Goal: Use online tool/utility: Utilize a website feature to perform a specific function

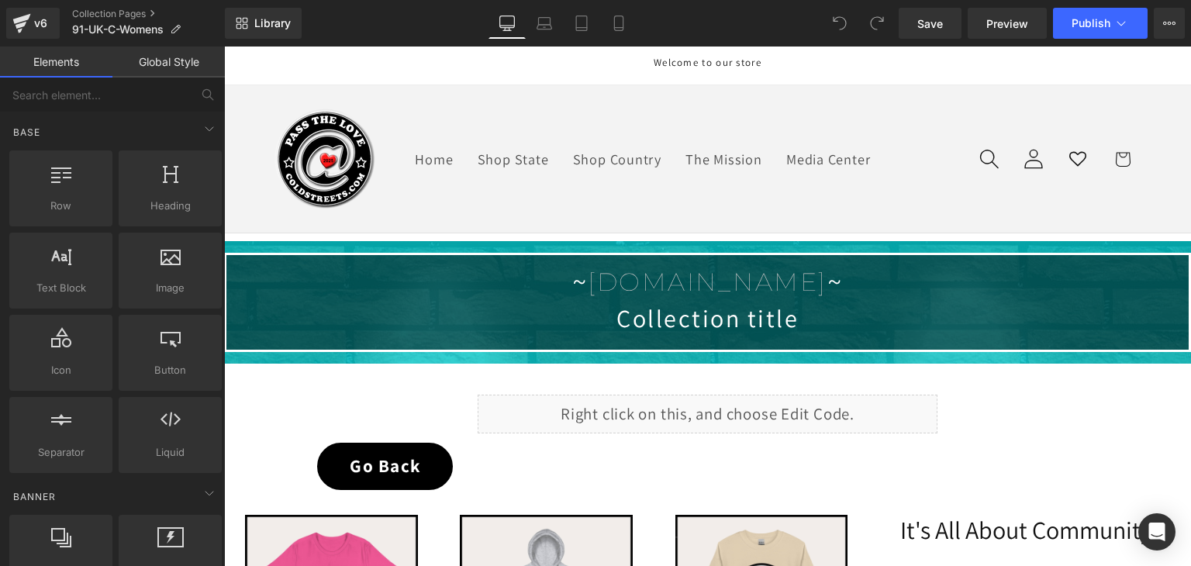
scroll to position [310, 0]
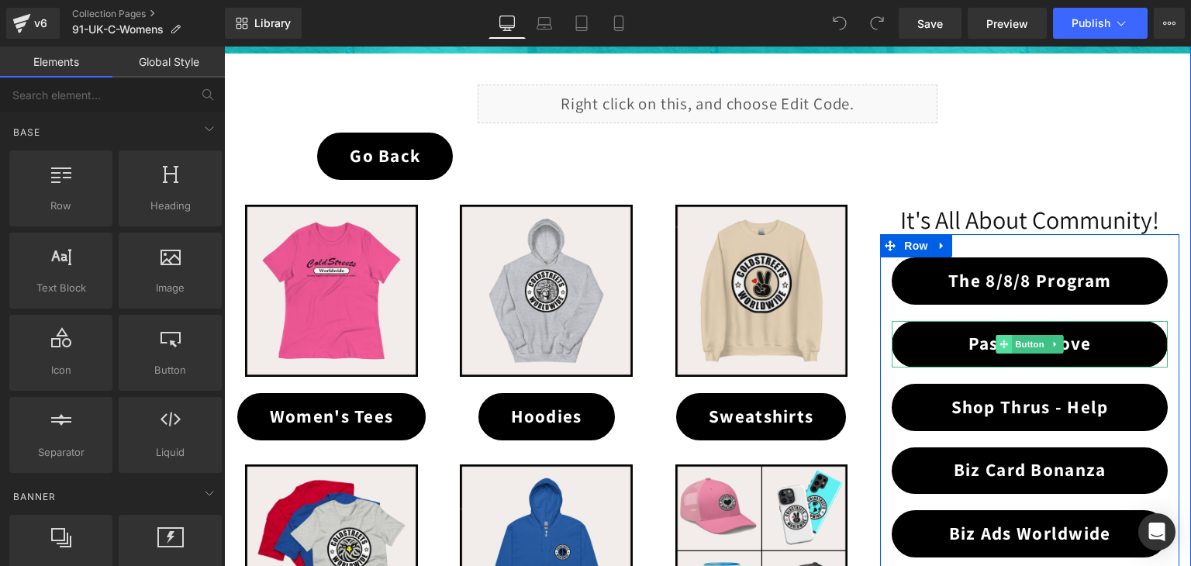
click at [1004, 344] on span at bounding box center [1005, 344] width 16 height 19
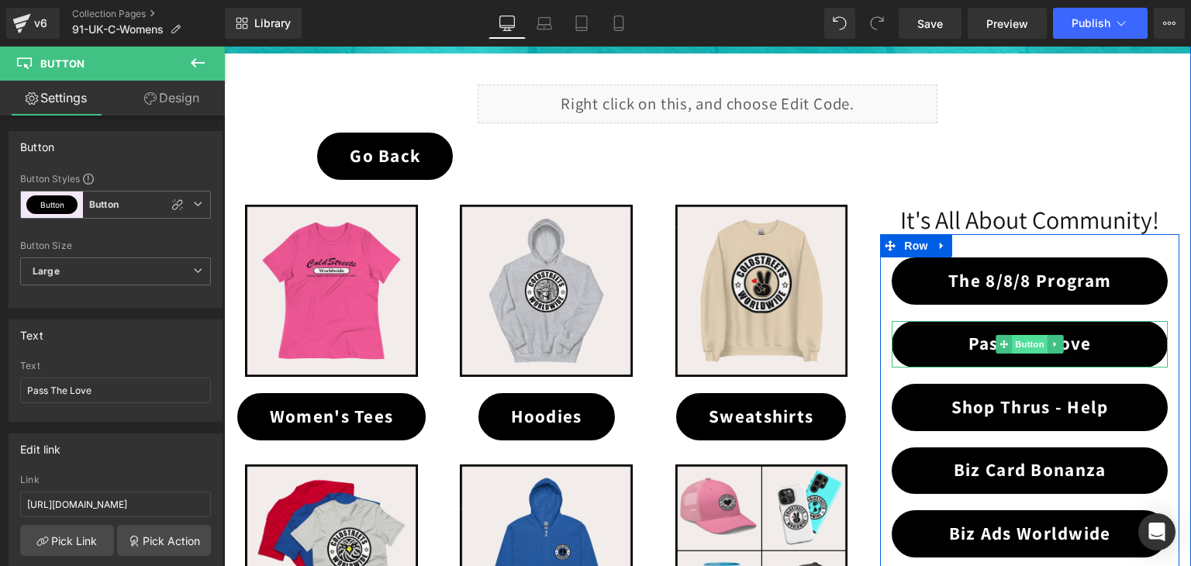
click at [1022, 343] on span "Button" at bounding box center [1030, 344] width 36 height 19
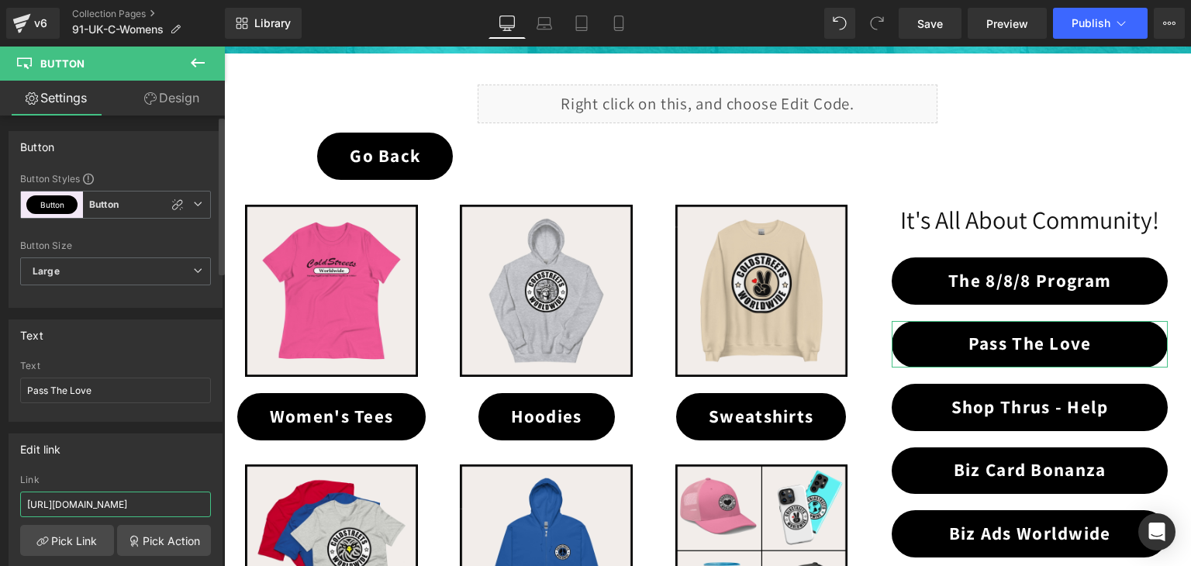
click at [183, 504] on input "[URL][DOMAIN_NAME]" at bounding box center [115, 505] width 191 height 26
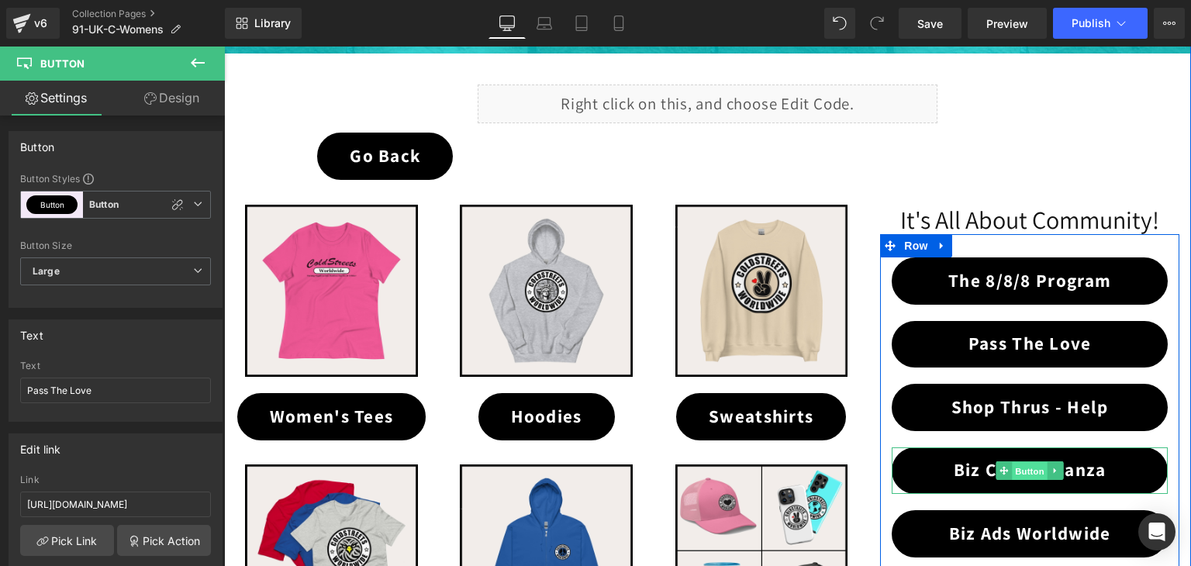
click at [1023, 462] on span "Button" at bounding box center [1030, 471] width 36 height 19
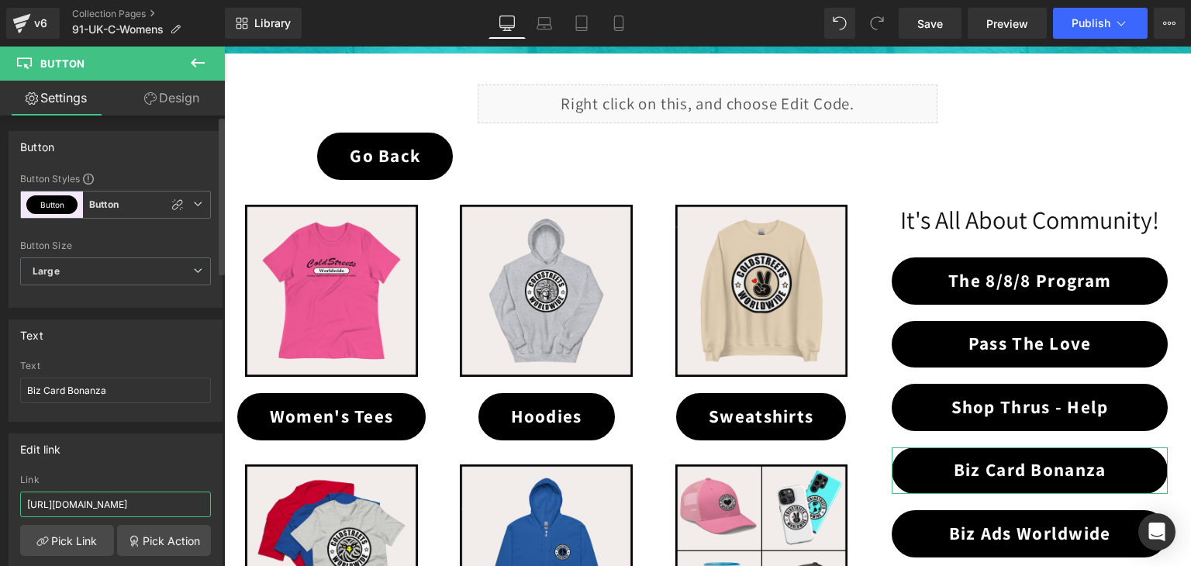
scroll to position [0, 32]
drag, startPoint x: 174, startPoint y: 505, endPoint x: 195, endPoint y: 503, distance: 21.8
click at [195, 503] on input "[URL][DOMAIN_NAME]" at bounding box center [115, 505] width 191 height 26
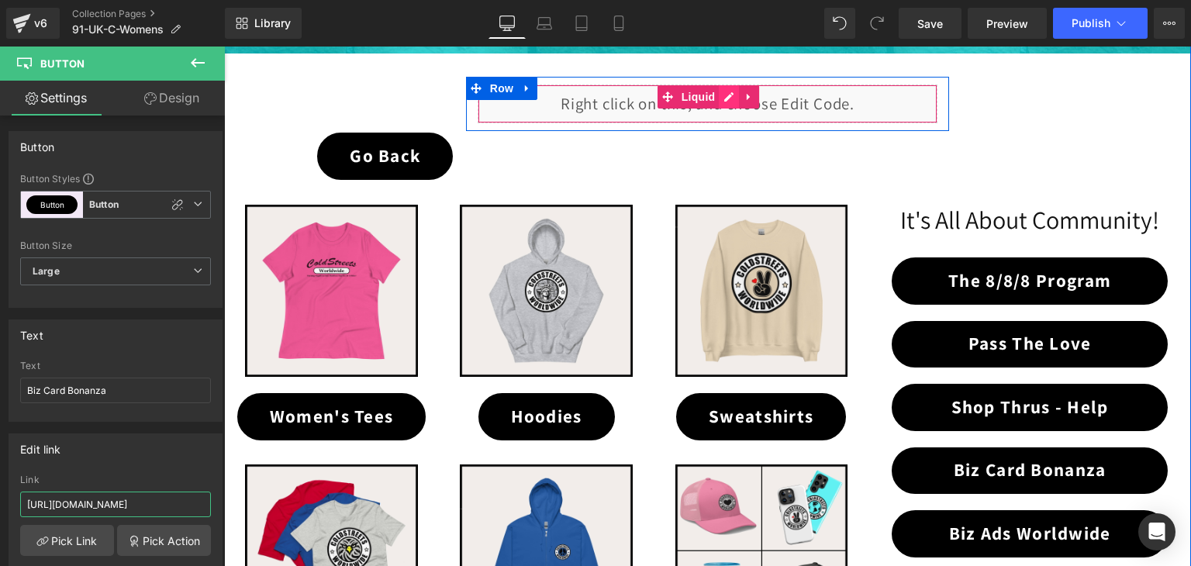
click at [717, 95] on div "Liquid" at bounding box center [708, 104] width 461 height 39
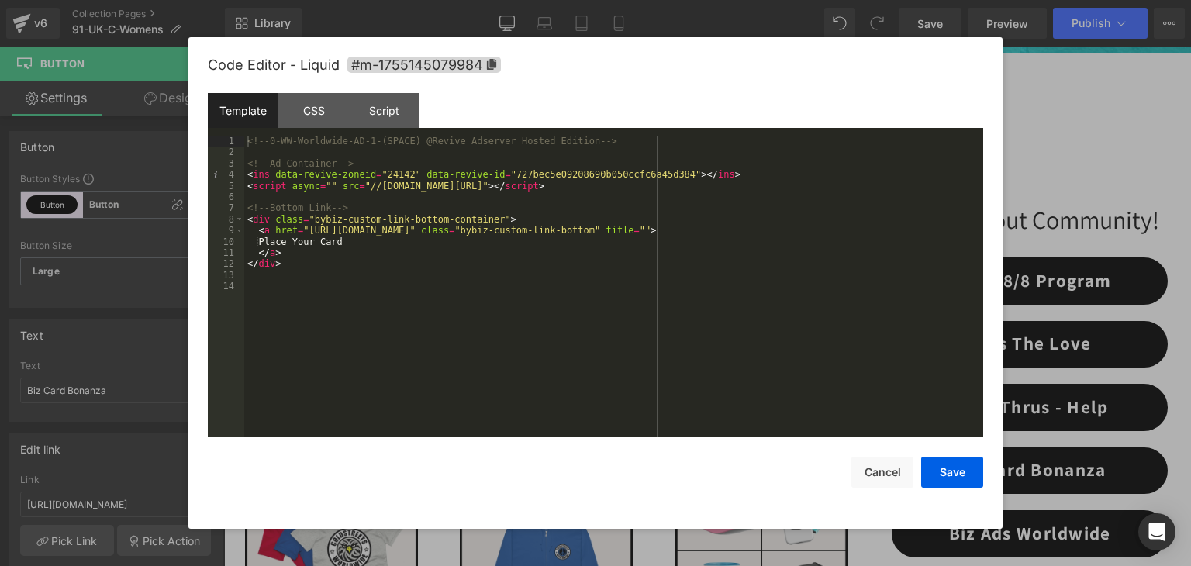
scroll to position [0, 0]
click at [1078, 115] on div at bounding box center [595, 283] width 1191 height 566
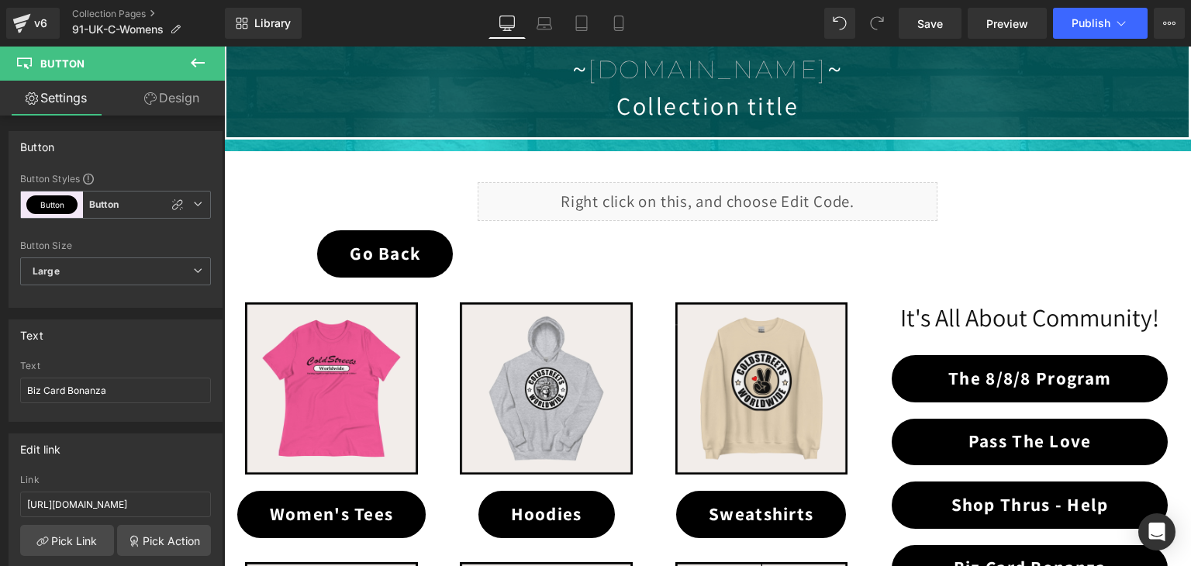
scroll to position [233, 0]
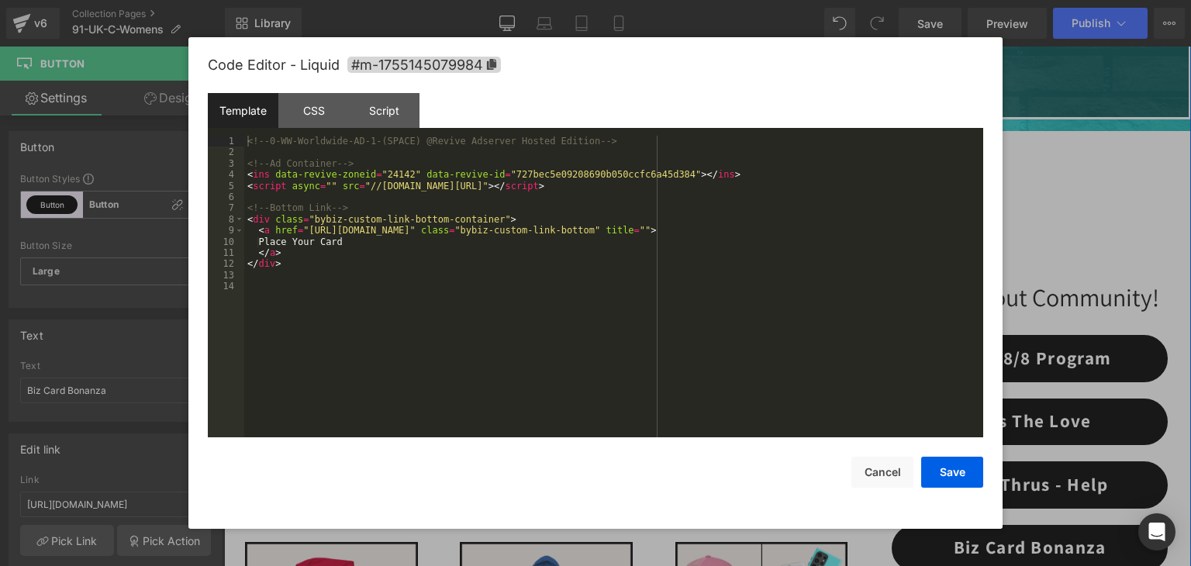
click at [721, 176] on div "Liquid" at bounding box center [708, 181] width 461 height 39
click at [309, 118] on div "CSS" at bounding box center [313, 110] width 71 height 35
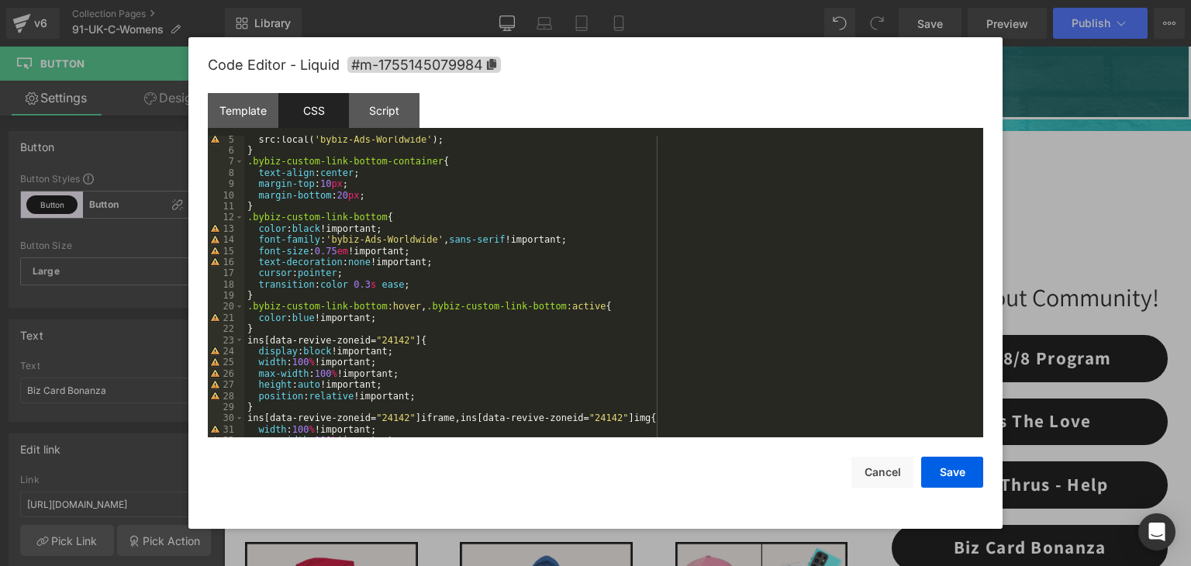
scroll to position [168, 0]
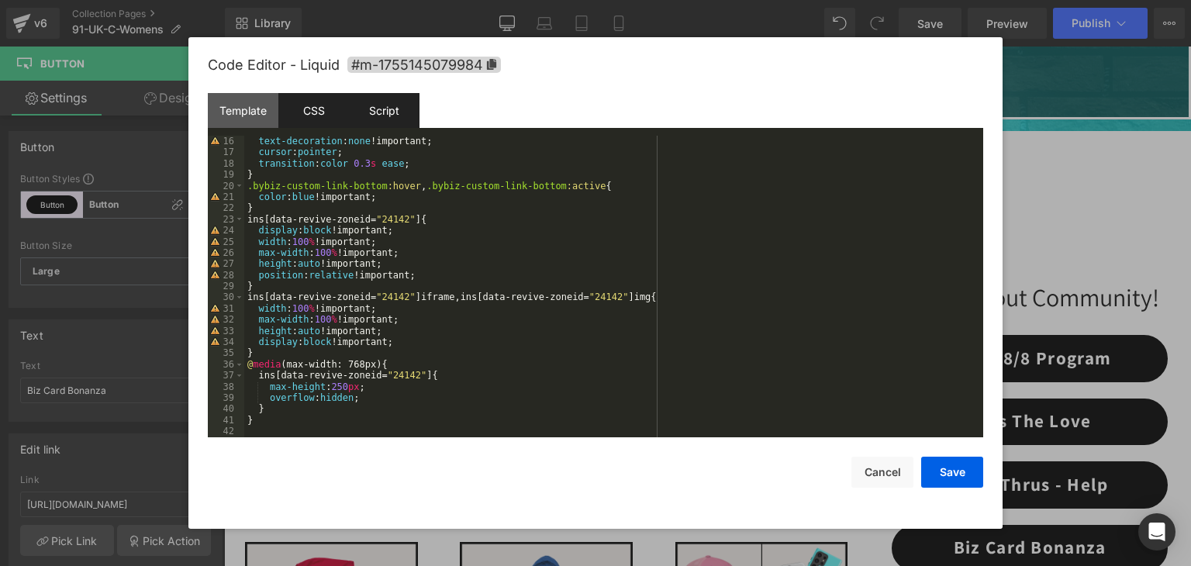
click at [383, 105] on div "Script" at bounding box center [384, 110] width 71 height 35
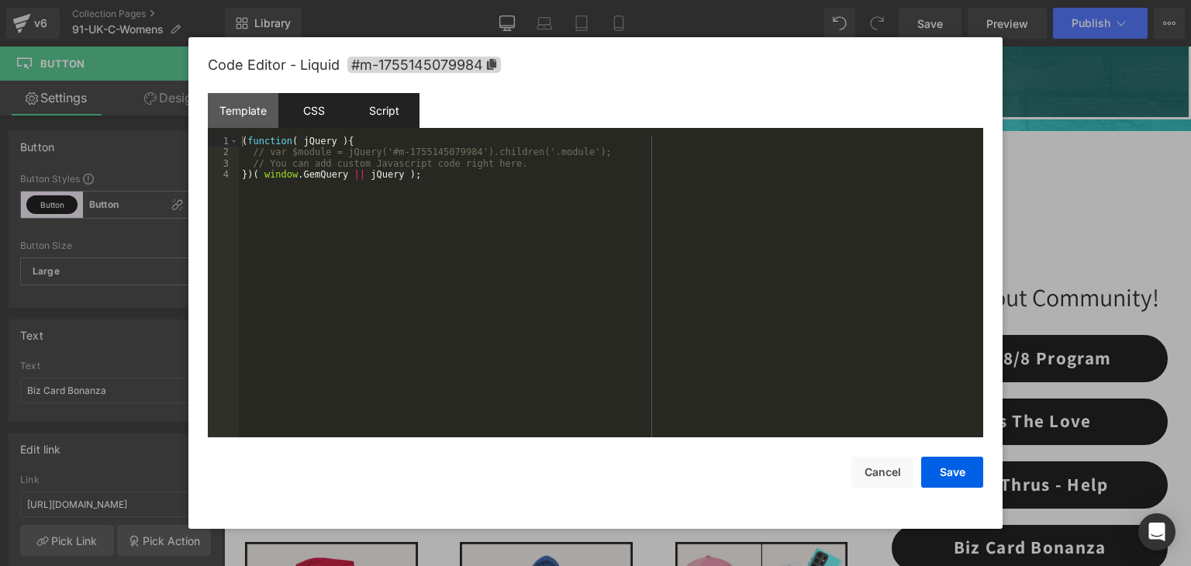
click at [316, 103] on div "CSS" at bounding box center [313, 110] width 71 height 35
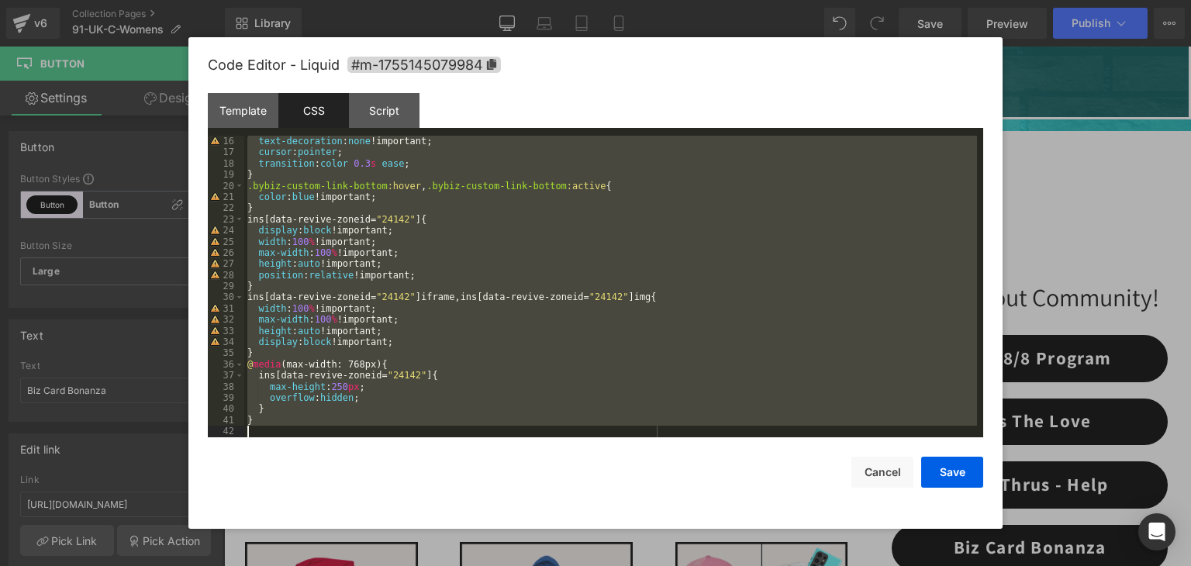
drag, startPoint x: 329, startPoint y: 140, endPoint x: 586, endPoint y: 491, distance: 434.5
click at [586, 491] on div "Code Editor - Liquid #m-1755145079984 Template CSS Script Data 1 2 3 4 5 6 7 8 …" at bounding box center [596, 283] width 776 height 492
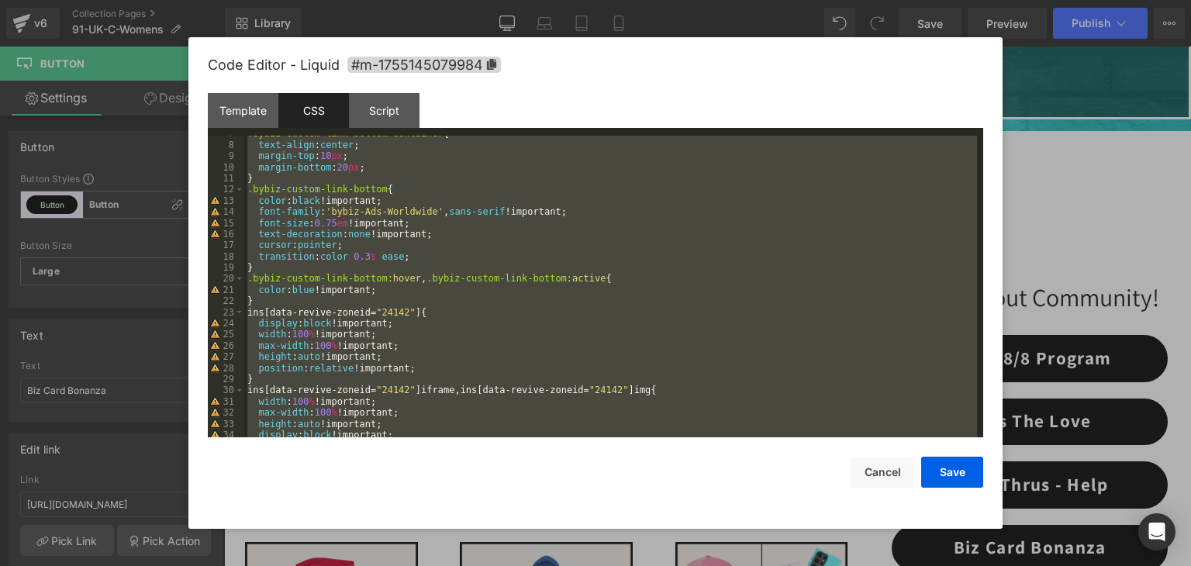
scroll to position [0, 0]
